Goal: Task Accomplishment & Management: Manage account settings

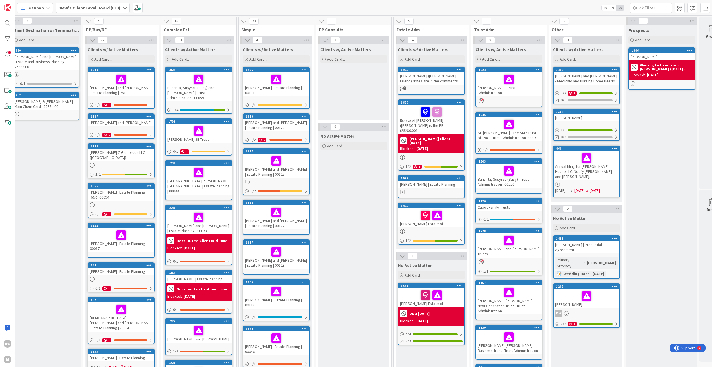
scroll to position [0, 28]
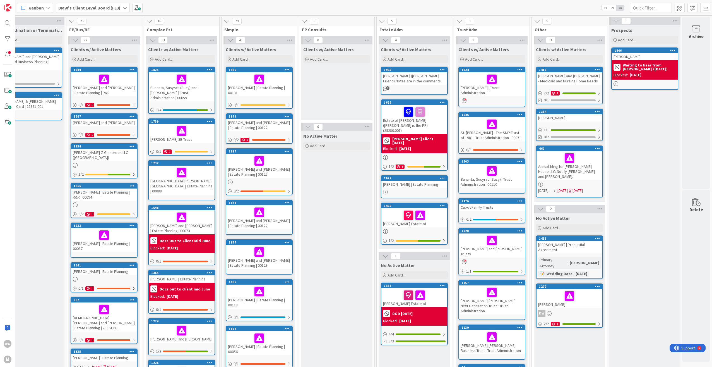
click at [646, 68] on b "Waiting to hear from [PERSON_NAME] ([DATE])" at bounding box center [649, 67] width 53 height 8
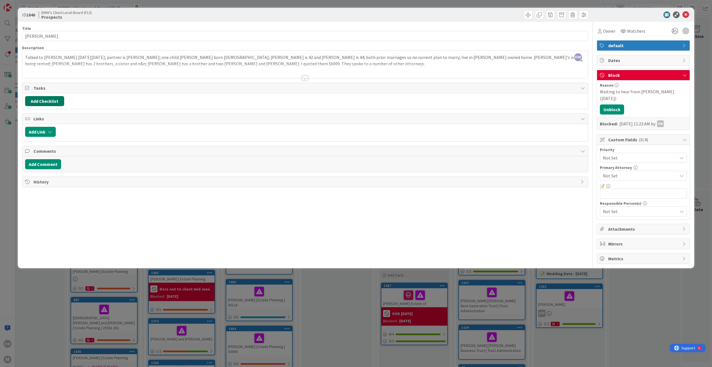
click at [35, 101] on button "Add Checklist" at bounding box center [44, 101] width 39 height 10
type input "Estate Plan Set"
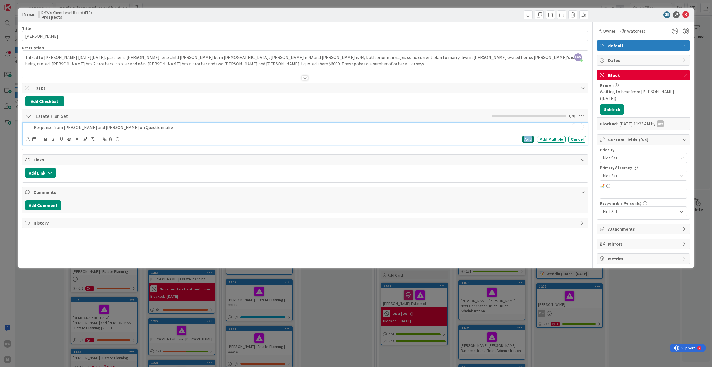
click at [526, 140] on div "Add" at bounding box center [528, 139] width 13 height 7
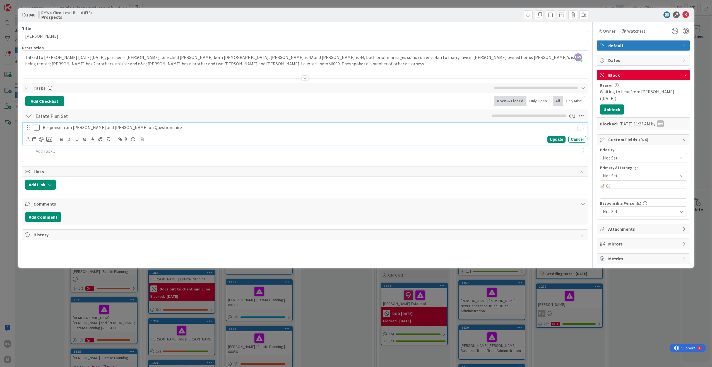
click at [55, 128] on p "Response from [PERSON_NAME] and [PERSON_NAME] on Questionnaire" at bounding box center [314, 127] width 542 height 6
click at [50, 140] on icon at bounding box center [49, 139] width 6 height 5
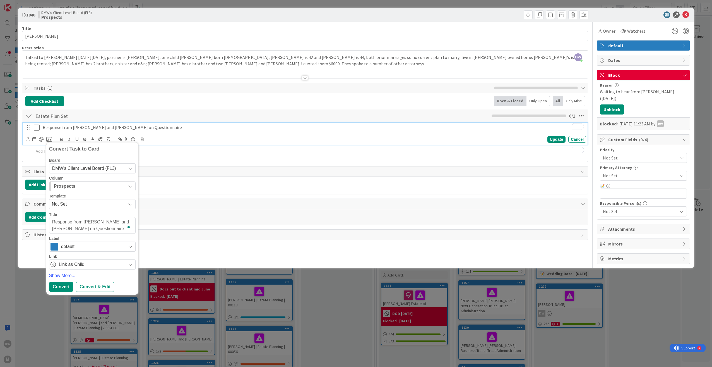
type textarea "x"
type textarea "BResponse from [PERSON_NAME] and [PERSON_NAME] on Questionnaire"
type textarea "x"
type textarea "BiResponse from [PERSON_NAME] and [PERSON_NAME] on Questionnaire"
type textarea "x"
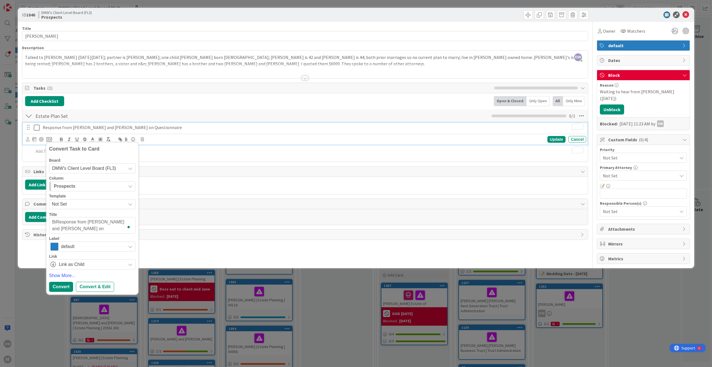
type textarea "BirResponse from [PERSON_NAME] and [PERSON_NAME] on Questionnaire"
type textarea "x"
type textarea "BirtResponse from [PERSON_NAME] and [PERSON_NAME] on Questionnaire"
type textarea "x"
type textarea "BirtzResponse from [PERSON_NAME] and [PERSON_NAME] on Questionnaire"
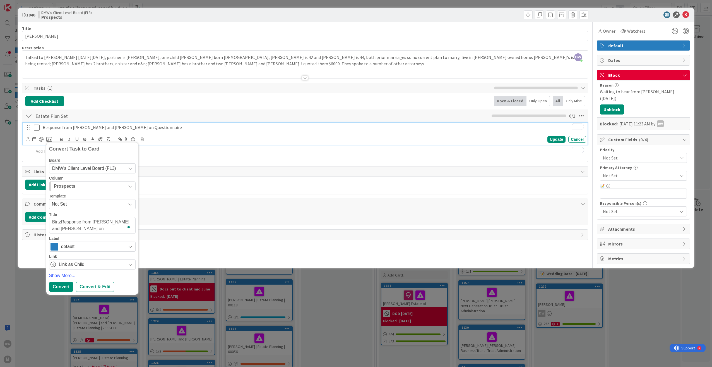
type textarea "x"
type textarea "[PERSON_NAME]:Response from [PERSON_NAME] and [PERSON_NAME] on Questionnaire"
type textarea "x"
type textarea "[PERSON_NAME]: Response from [PERSON_NAME] and [PERSON_NAME] on Questionnaire"
type textarea "x"
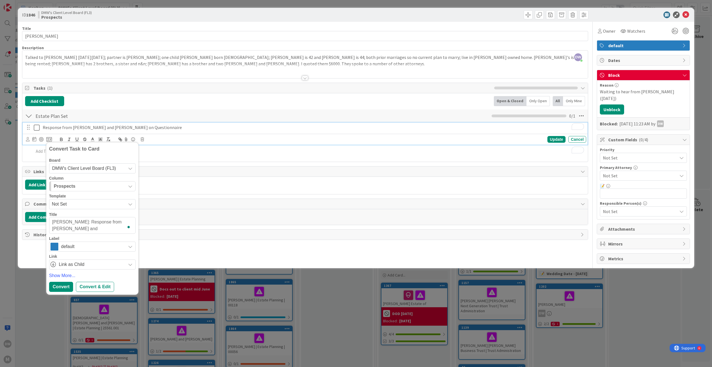
type textarea "[PERSON_NAME]: Response from [PERSON_NAME] and [PERSON_NAME] on Questionnaire"
click at [131, 169] on icon at bounding box center [130, 168] width 4 height 4
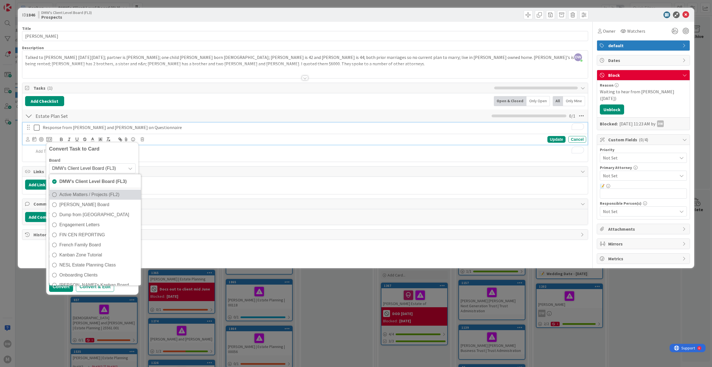
click at [117, 194] on span "Active Matters / Projects (FL2)" at bounding box center [98, 194] width 79 height 8
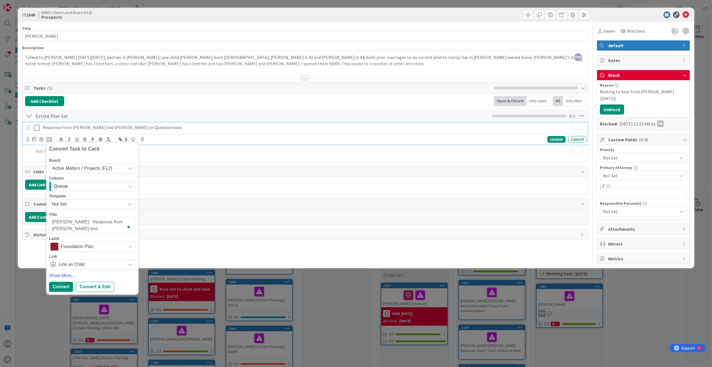
click at [130, 185] on icon "button" at bounding box center [130, 186] width 4 height 4
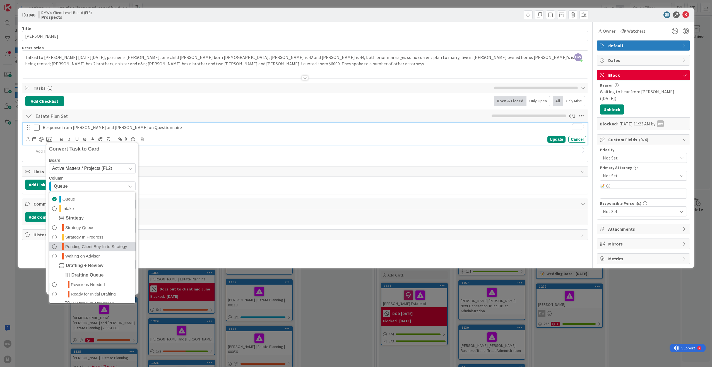
click at [116, 245] on span "Pending Client Buy-In to Strategy" at bounding box center [96, 246] width 62 height 7
type textarea "x"
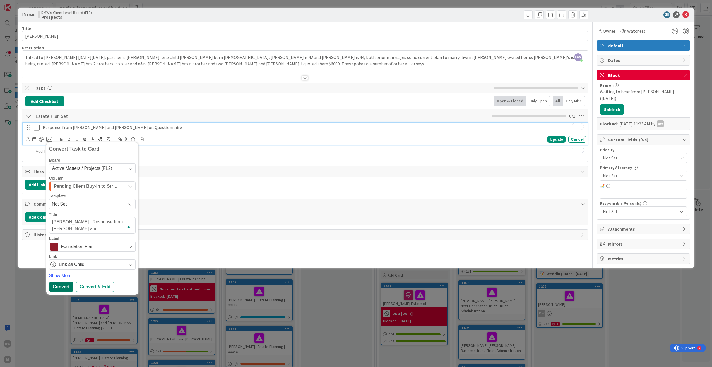
type textarea "[PERSON_NAME]: Response from [PERSON_NAME] and [PERSON_NAME] on Questionnaire"
click at [64, 287] on div "Convert" at bounding box center [61, 287] width 24 height 10
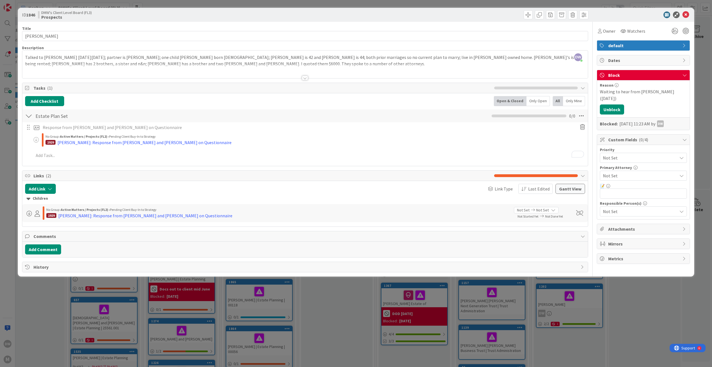
type textarea "x"
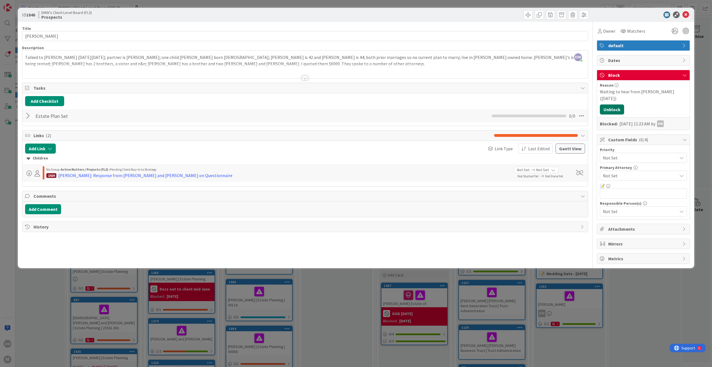
click at [611, 104] on button "Unblock" at bounding box center [612, 109] width 24 height 10
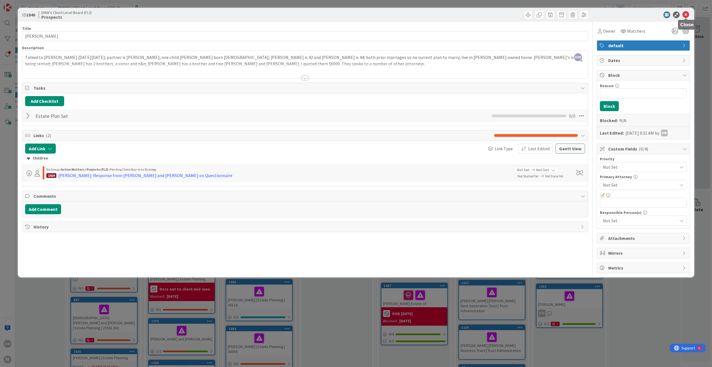
drag, startPoint x: 688, startPoint y: 15, endPoint x: 693, endPoint y: 42, distance: 27.6
click at [688, 15] on icon at bounding box center [686, 14] width 7 height 7
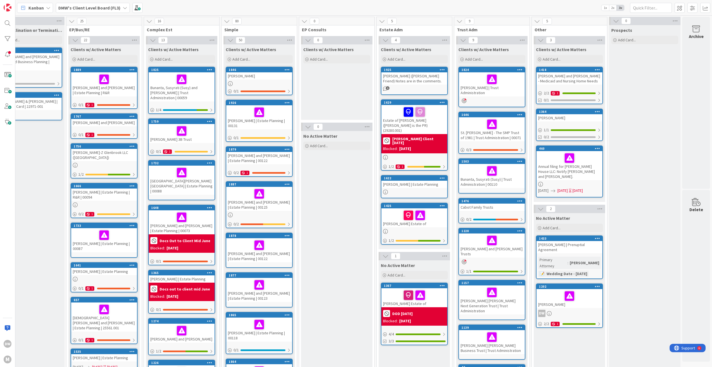
click at [250, 79] on div "[PERSON_NAME]" at bounding box center [259, 75] width 66 height 7
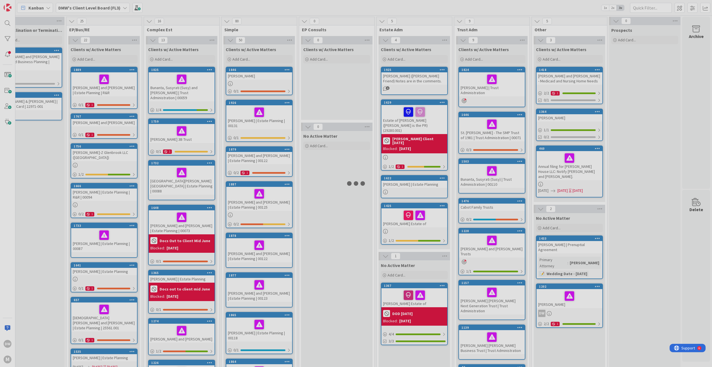
click at [250, 79] on div at bounding box center [356, 183] width 712 height 367
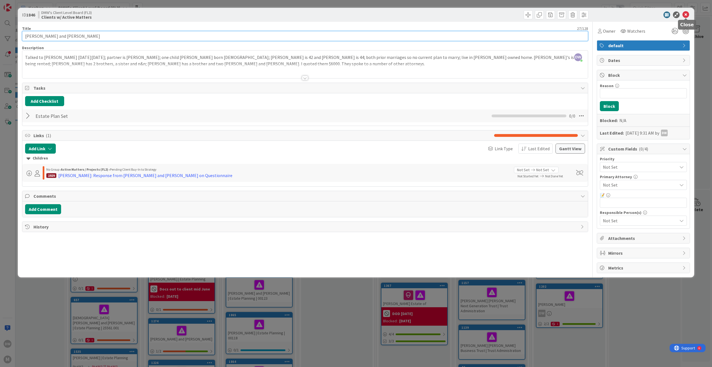
type input "[PERSON_NAME] and [PERSON_NAME]"
click at [688, 15] on icon at bounding box center [686, 14] width 7 height 7
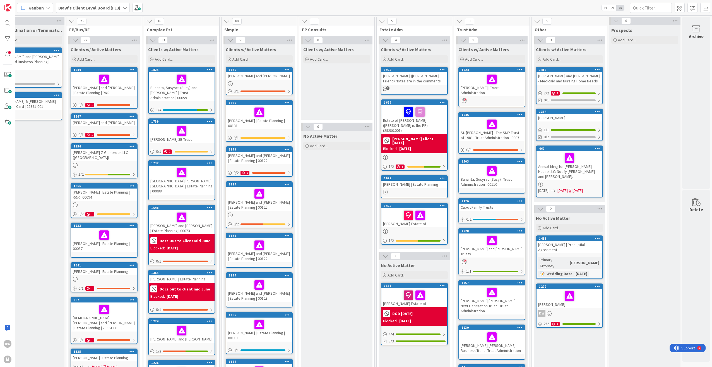
click at [559, 119] on div "[PERSON_NAME]" at bounding box center [570, 117] width 66 height 7
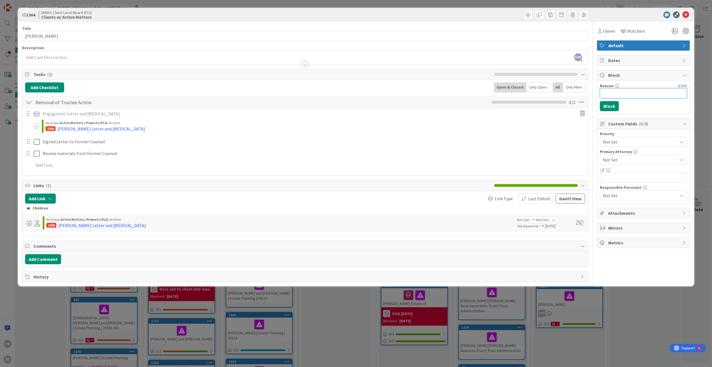
click at [628, 94] on input "Reason" at bounding box center [643, 93] width 87 height 10
type input "Don't know who this is"
click at [612, 104] on button "Block" at bounding box center [609, 106] width 19 height 10
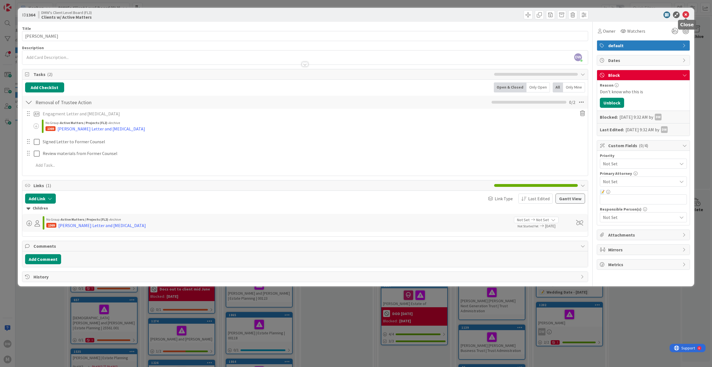
click at [687, 14] on icon at bounding box center [686, 14] width 7 height 7
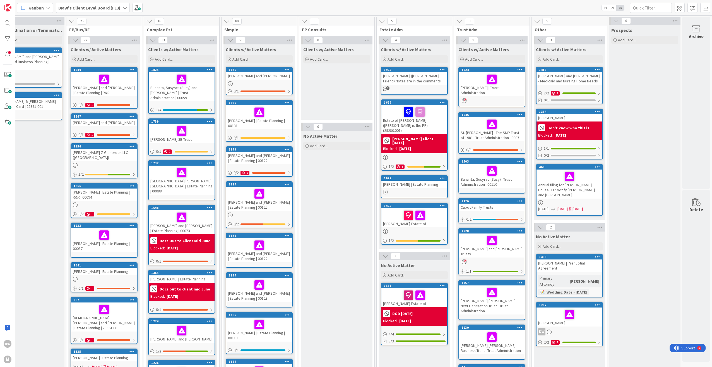
click at [577, 186] on div "Annual filing for [PERSON_NAME] House LLC: Notify [PERSON_NAME] and [PERSON_NAM…" at bounding box center [570, 183] width 66 height 29
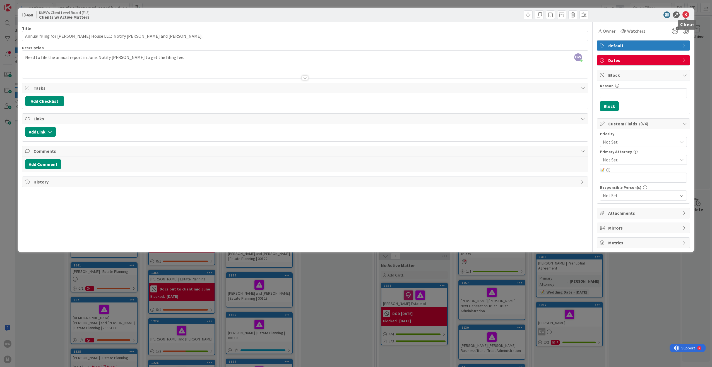
click at [686, 16] on icon at bounding box center [686, 14] width 7 height 7
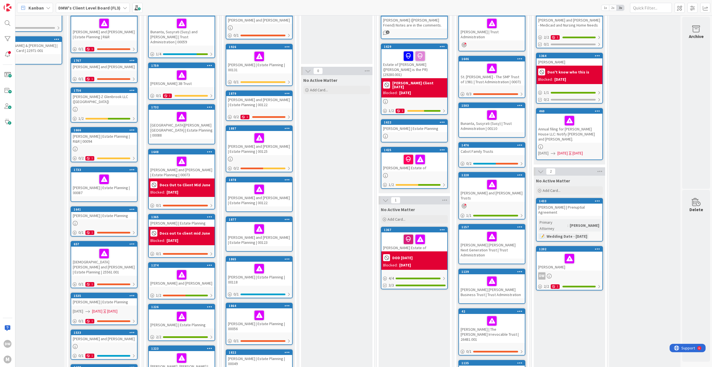
scroll to position [0, 28]
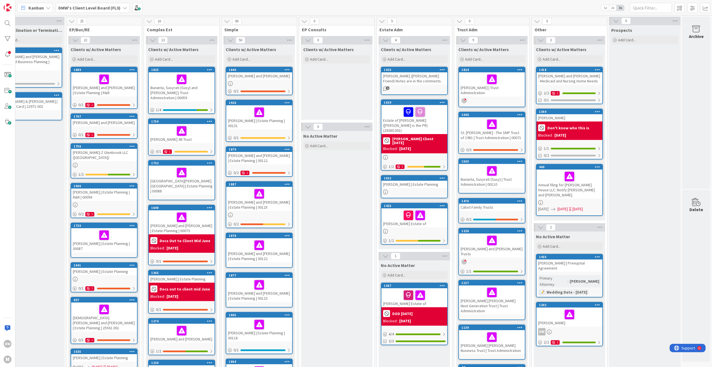
click at [478, 87] on div "[PERSON_NAME] | Trust Administration" at bounding box center [492, 84] width 66 height 24
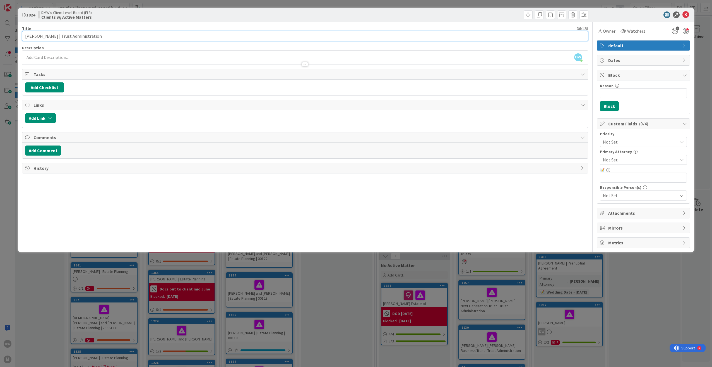
click at [39, 36] on input "[PERSON_NAME] | Trust Administration" at bounding box center [305, 36] width 566 height 10
type input "[PERSON_NAME] | Trust Administration"
click at [683, 16] on icon at bounding box center [686, 14] width 7 height 7
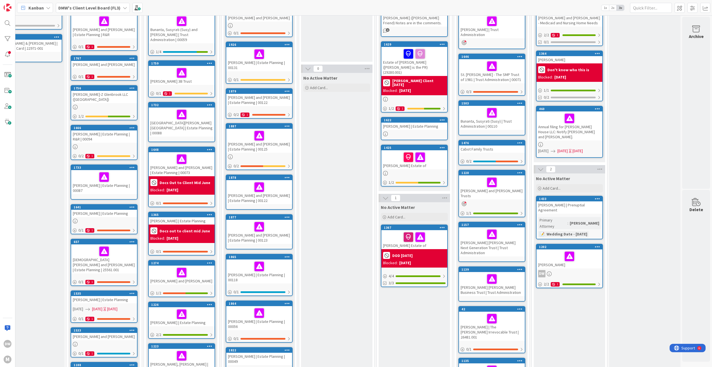
scroll to position [0, 28]
